Goal: Task Accomplishment & Management: Use online tool/utility

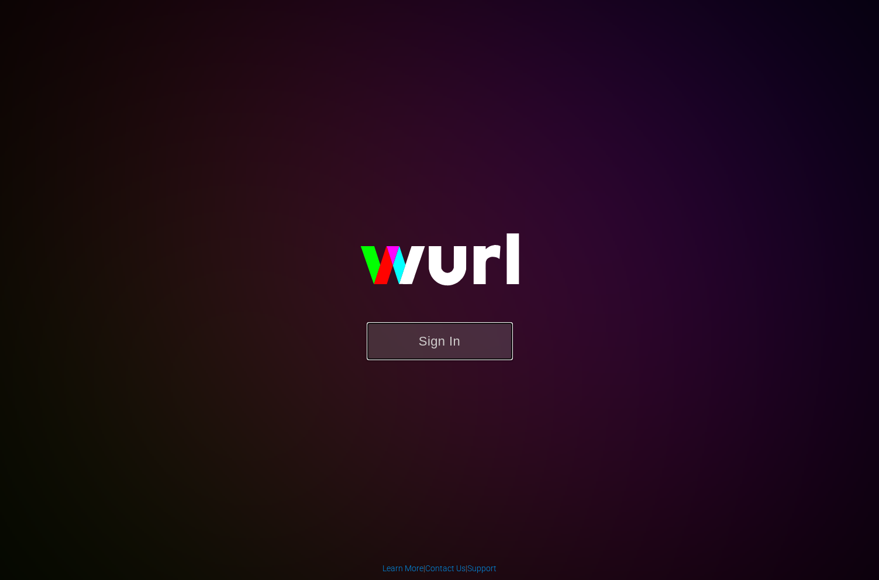
click at [451, 326] on button "Sign In" at bounding box center [440, 341] width 146 height 38
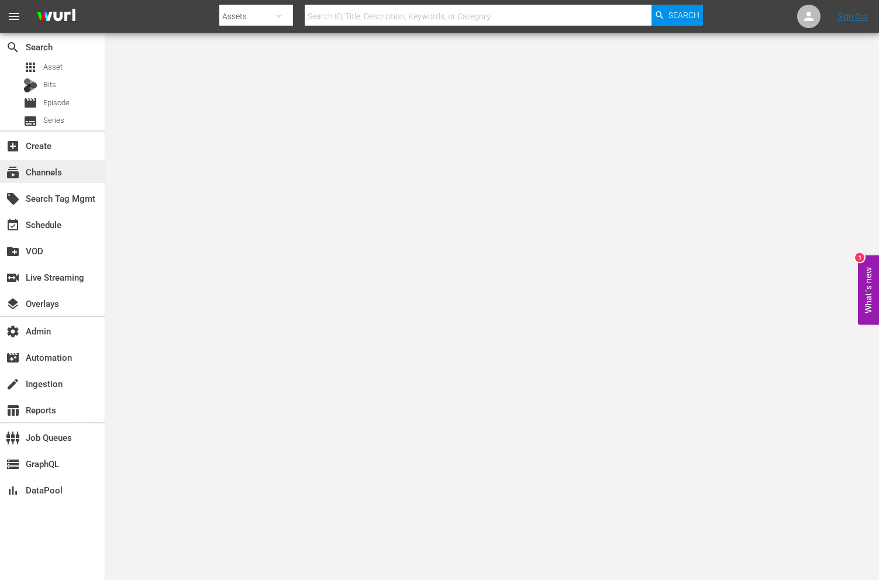
click at [75, 168] on div "subscriptions Channels" at bounding box center [52, 171] width 105 height 23
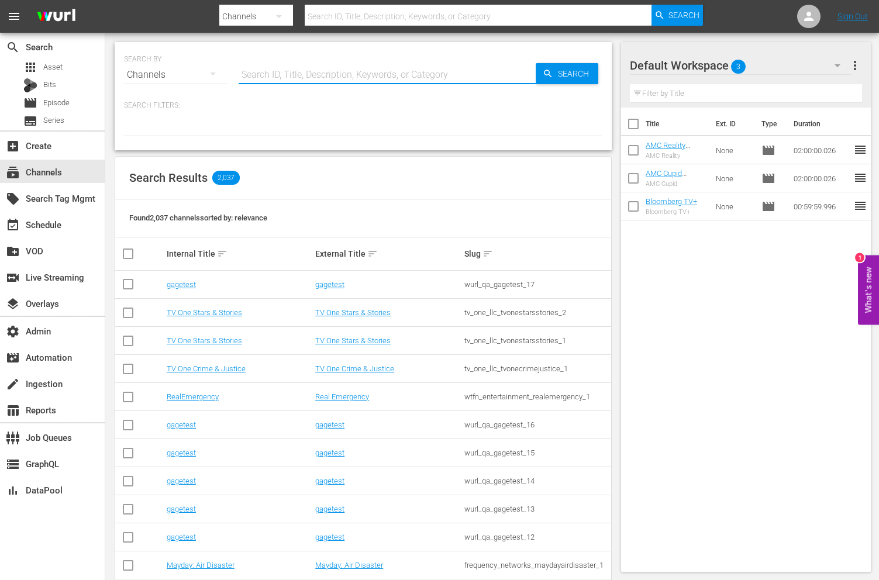
click at [284, 74] on input "text" at bounding box center [387, 75] width 297 height 28
type input "wei"
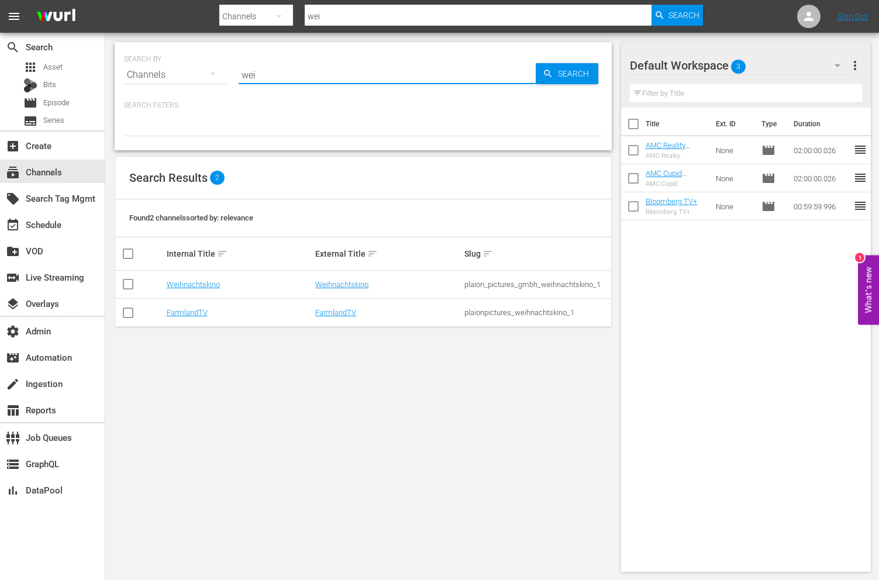
type input "weihnachtskino"
click at [336, 283] on link "Weihnachtskino" at bounding box center [341, 284] width 53 height 9
type input "weihnachtskino"
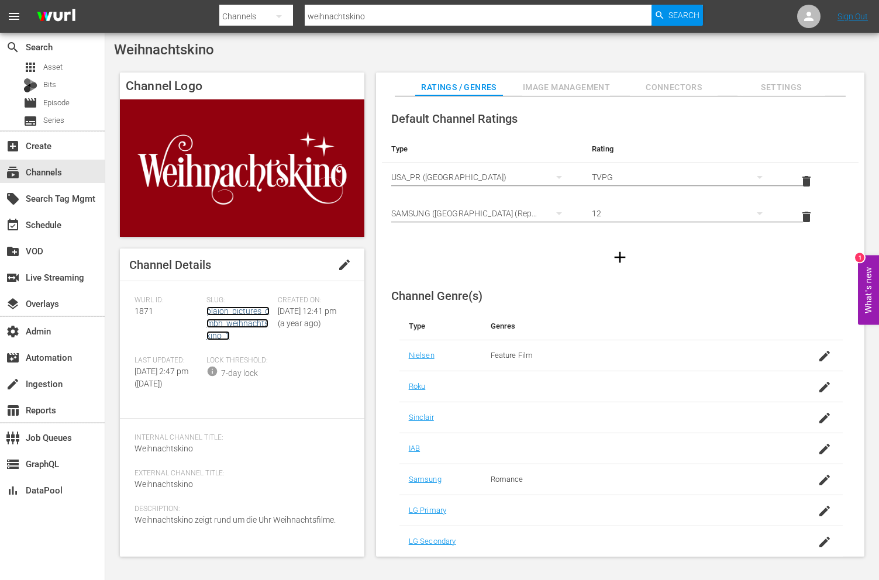
click at [249, 312] on link "plaion_pictures_gmbh_weihnachtskino_1" at bounding box center [237, 323] width 63 height 34
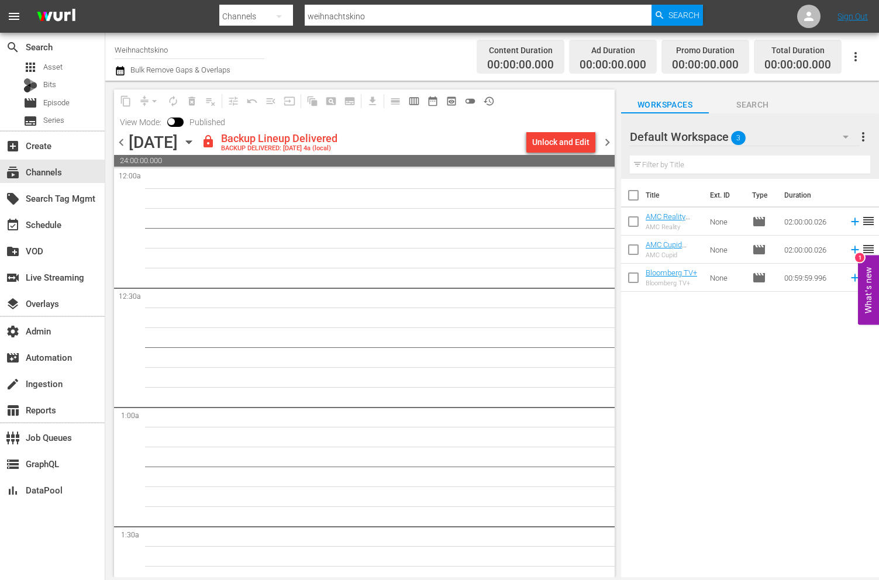
click at [441, 89] on div "content_copy compress arrow_drop_down autorenew_outlined delete_forever_outline…" at bounding box center [307, 100] width 387 height 23
click at [448, 94] on button "preview_outlined" at bounding box center [451, 101] width 19 height 19
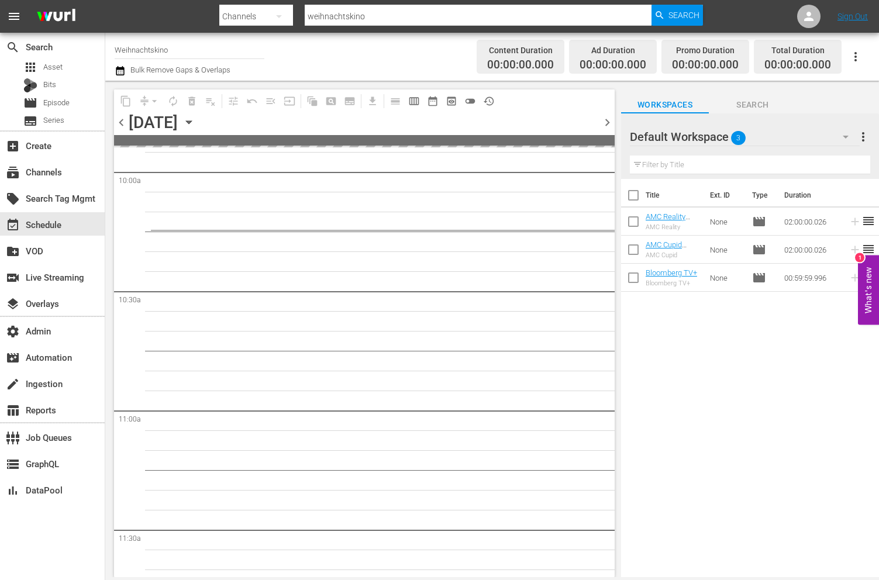
scroll to position [2364, 0]
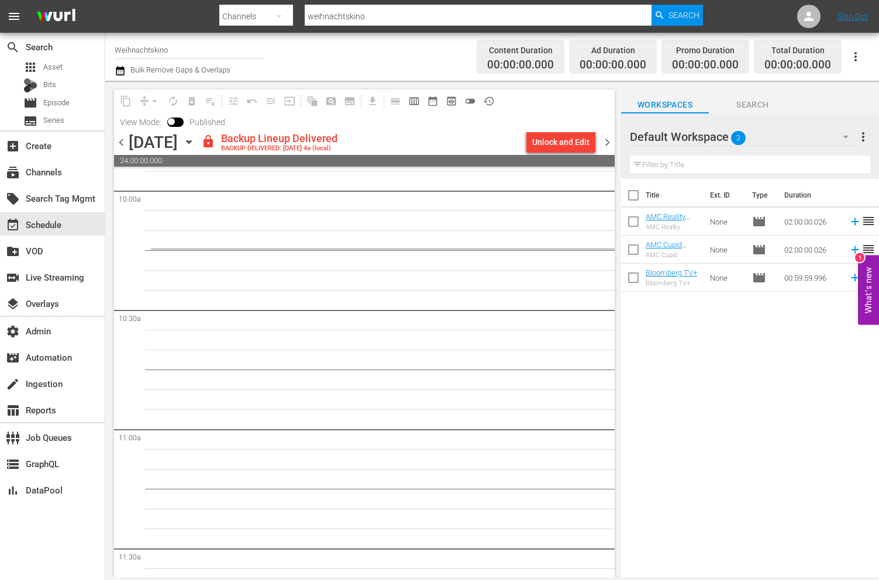
click at [419, 99] on span "calendar_view_week_outlined" at bounding box center [414, 101] width 12 height 12
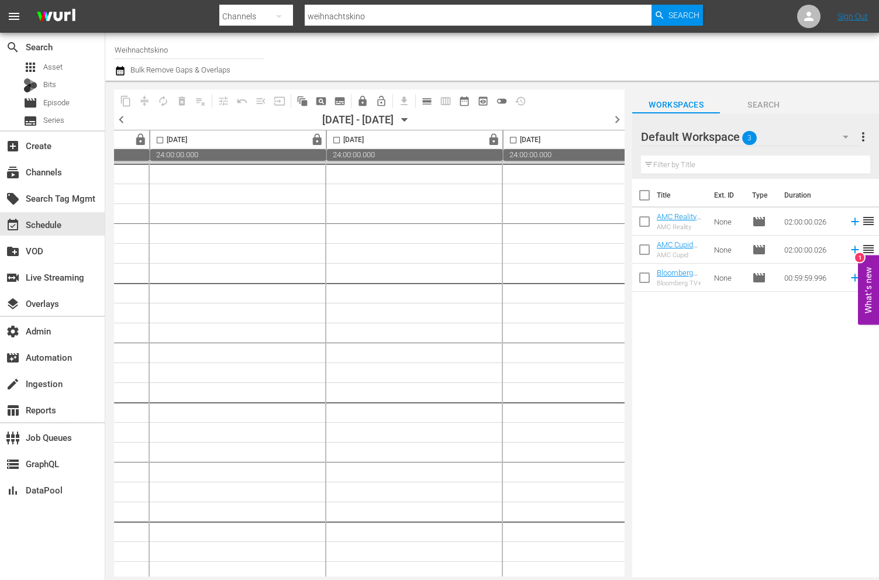
scroll to position [0, 763]
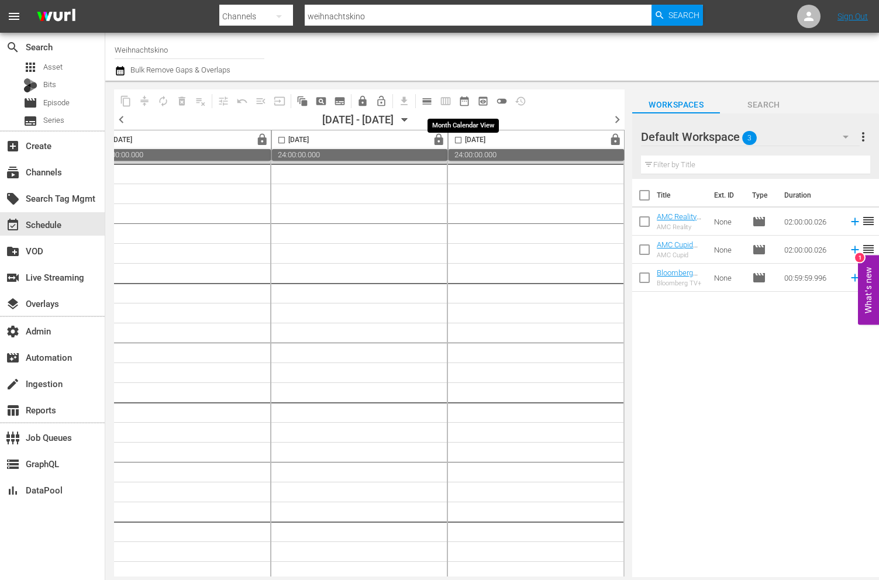
click at [463, 97] on span "date_range_outlined" at bounding box center [465, 101] width 12 height 12
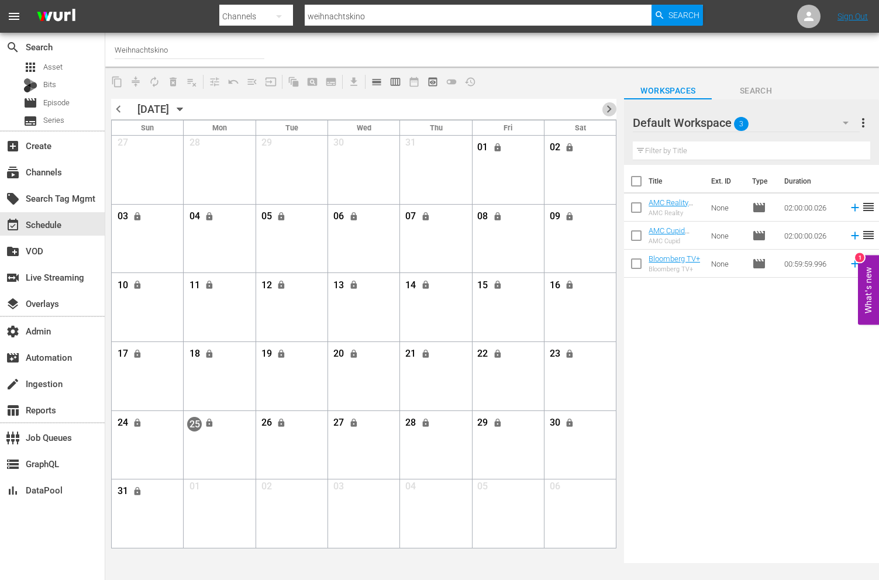
click at [611, 109] on span "chevron_right" at bounding box center [609, 109] width 15 height 15
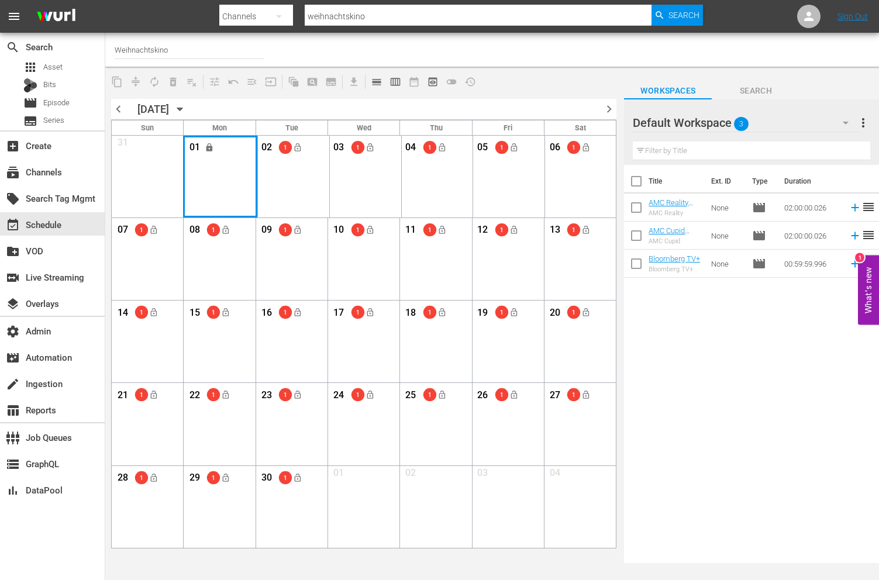
click at [205, 164] on div "Month View" at bounding box center [220, 177] width 75 height 82
click at [219, 178] on div "Month View" at bounding box center [220, 177] width 75 height 82
click at [119, 108] on span "chevron_left" at bounding box center [118, 109] width 15 height 15
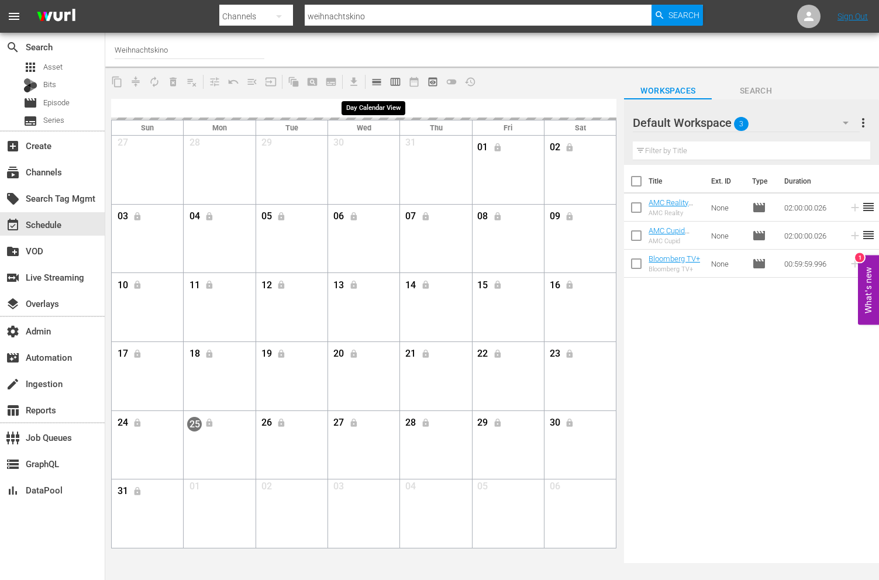
click at [373, 82] on span "calendar_view_day_outlined" at bounding box center [377, 82] width 12 height 12
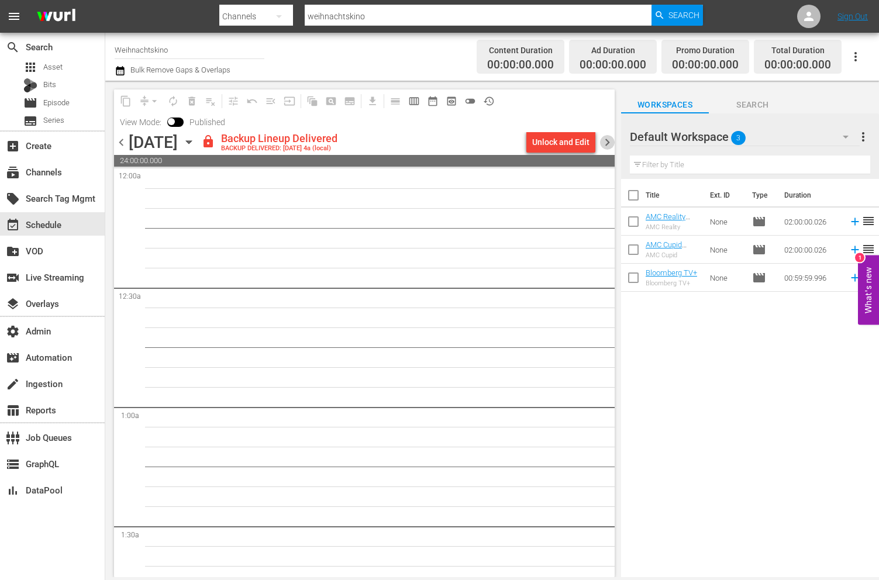
click at [608, 148] on span "chevron_right" at bounding box center [607, 142] width 15 height 15
click at [432, 104] on span "date_range_outlined" at bounding box center [433, 101] width 12 height 12
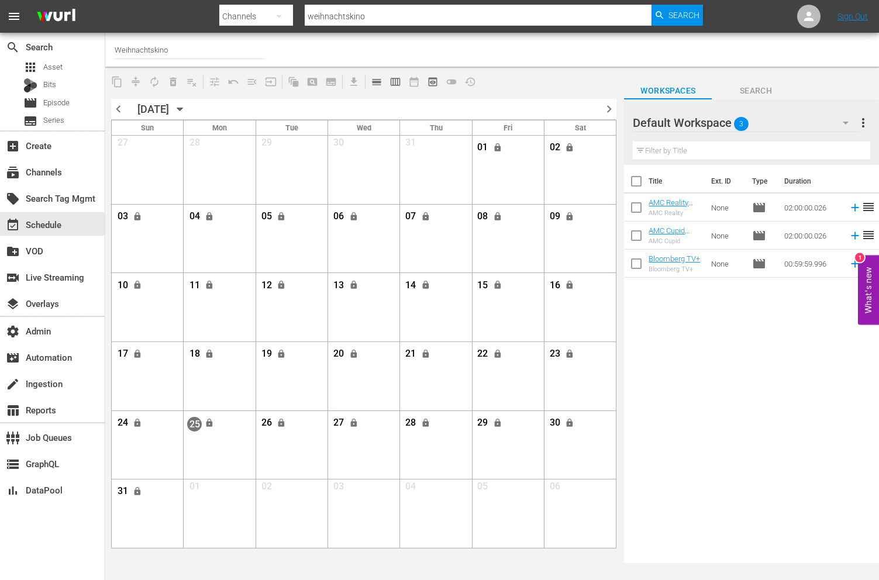
click at [607, 110] on span "chevron_right" at bounding box center [609, 109] width 15 height 15
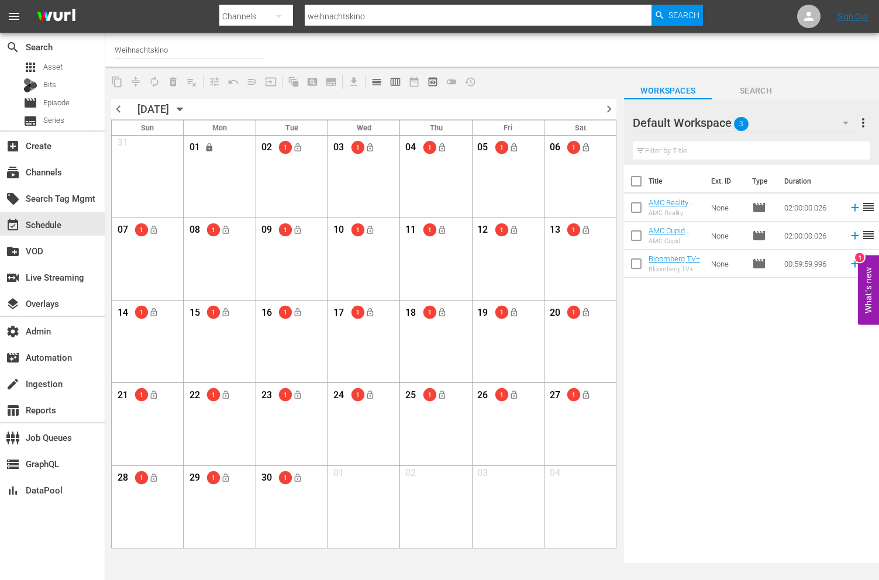
click at [607, 110] on span "chevron_right" at bounding box center [609, 109] width 15 height 15
click at [607, 111] on span "chevron_right" at bounding box center [609, 109] width 15 height 15
